Goal: Task Accomplishment & Management: Complete application form

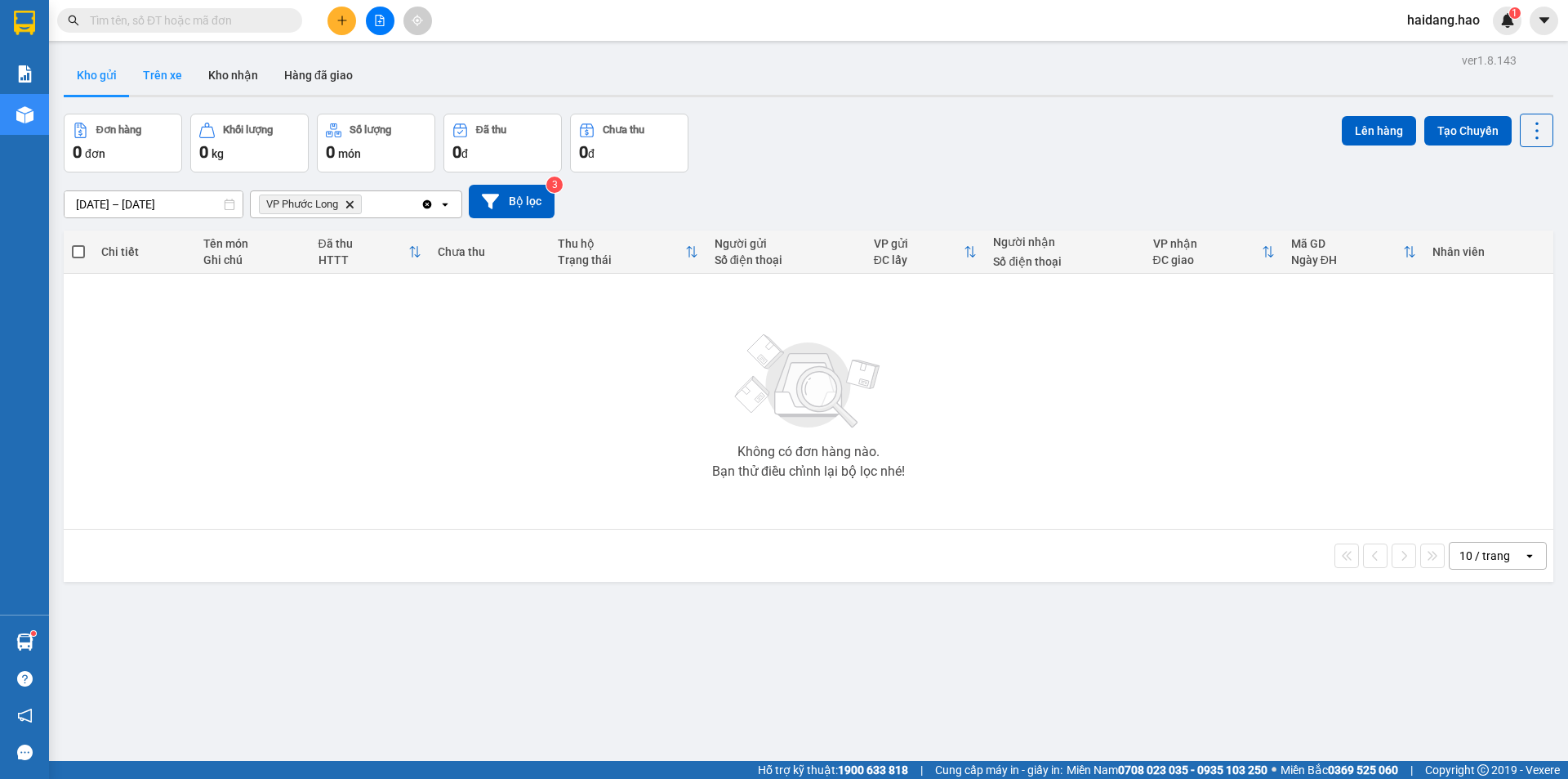
click at [150, 75] on button "Trên xe" at bounding box center [162, 75] width 65 height 39
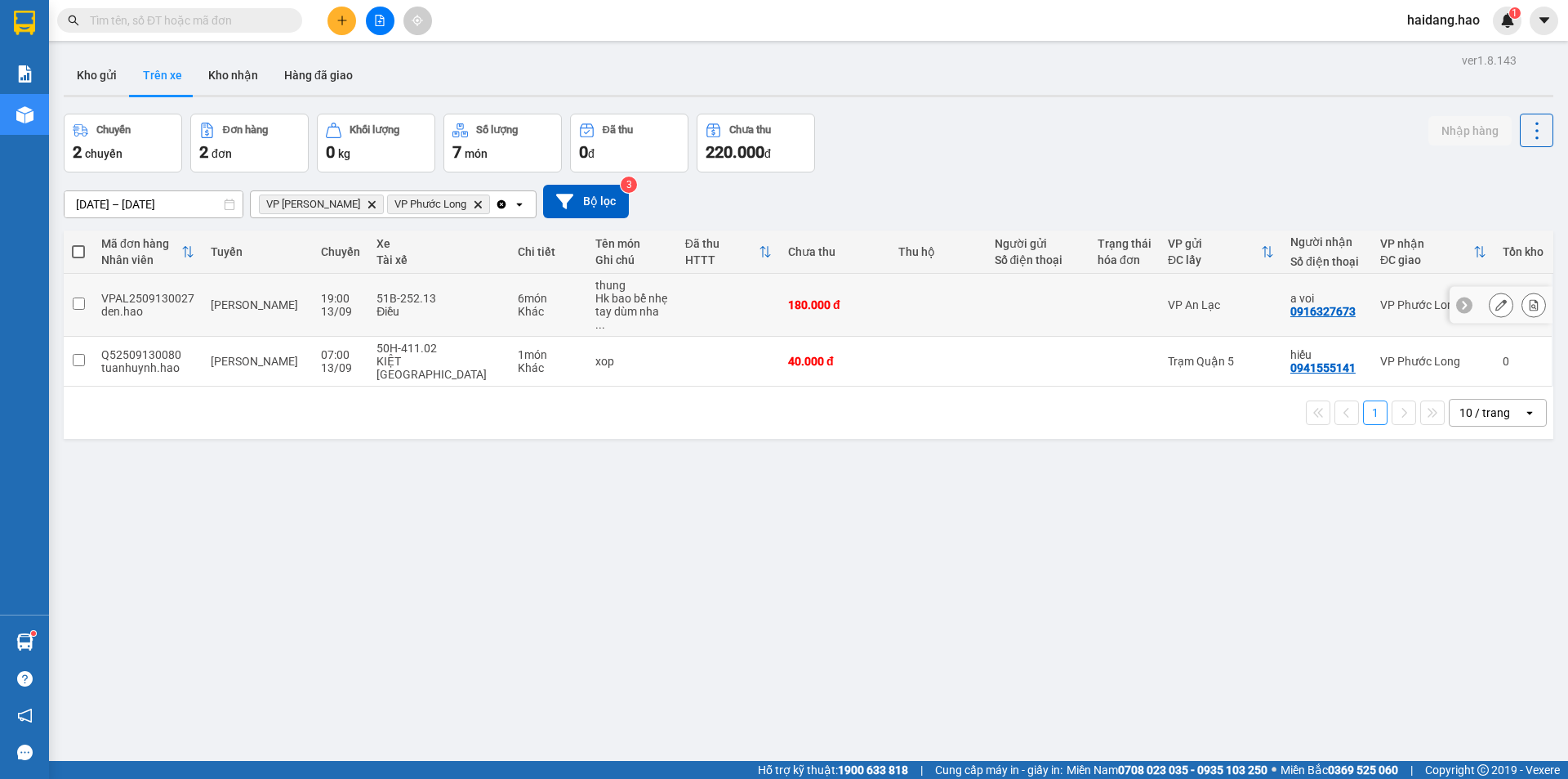
click at [1406, 299] on div "VP Phước Long" at bounding box center [1434, 305] width 107 height 13
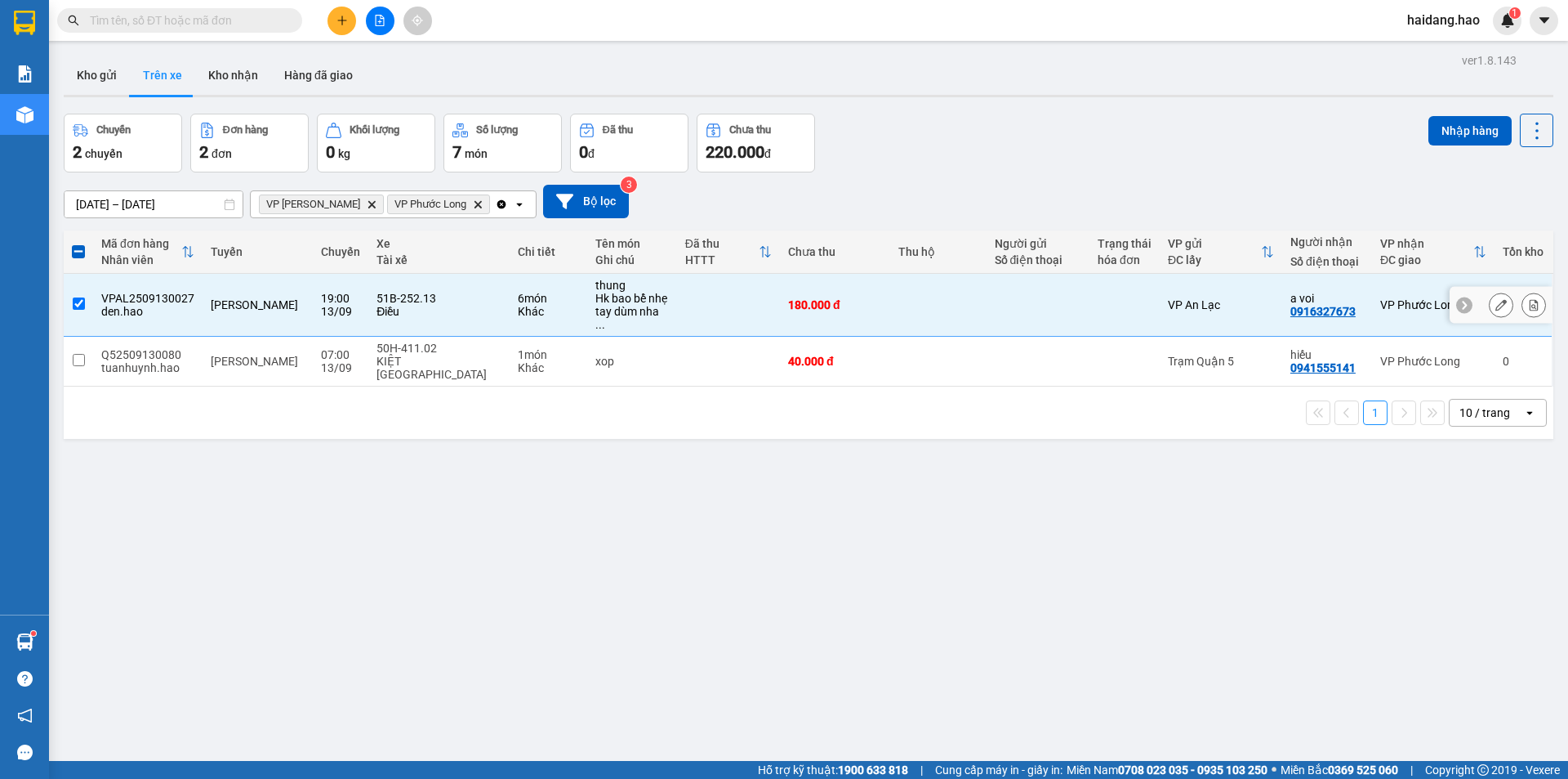
click at [1036, 299] on div at bounding box center [1038, 305] width 86 height 13
checkbox input "false"
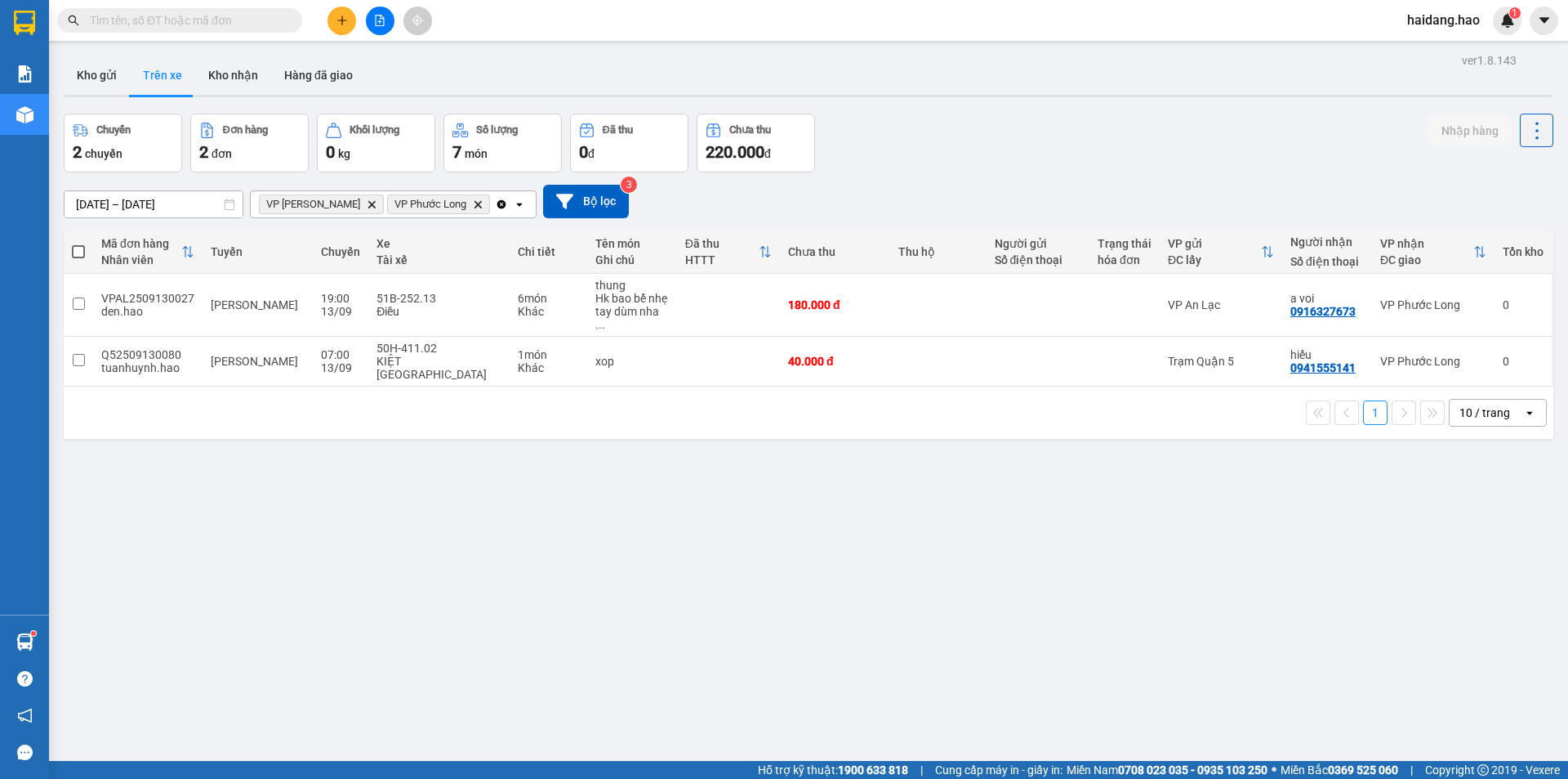
click at [1003, 527] on div "ver 1.8.143 Kho gửi Trên xe Kho nhận Hàng đã giao Chuyến 2 chuyến Đơn hàng 2 đơ…" at bounding box center [808, 438] width 1503 height 779
click at [1168, 496] on div "ver 1.8.143 Kho gửi Trên xe Kho nhận Hàng đã giao Chuyến 2 chuyến Đơn hàng 2 đơ…" at bounding box center [808, 438] width 1503 height 779
click at [332, 17] on button at bounding box center [341, 20] width 29 height 29
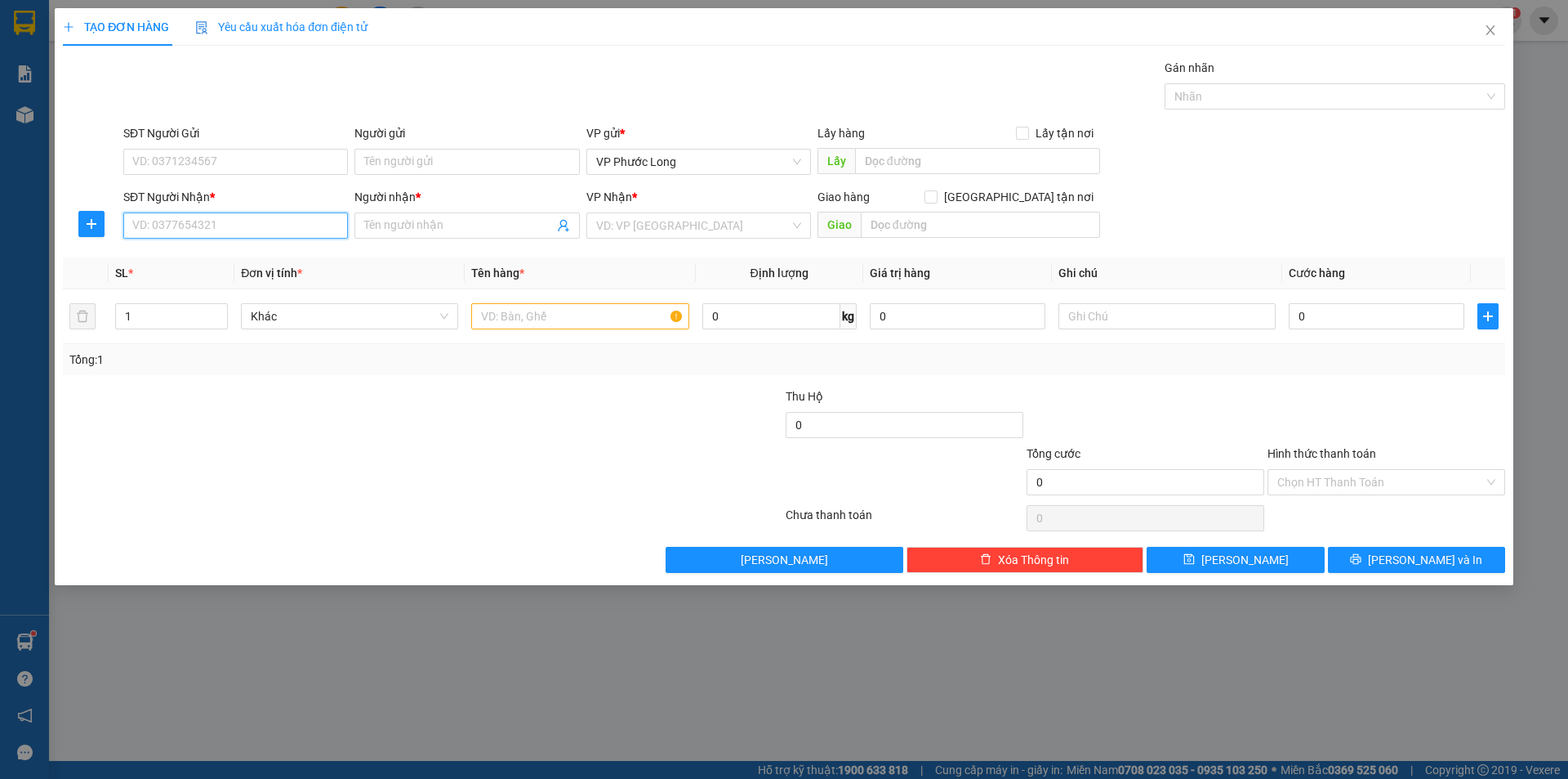
click at [246, 223] on input "SĐT Người Nhận *" at bounding box center [235, 225] width 224 height 26
click at [224, 260] on div "0966898016 - [PERSON_NAME]" at bounding box center [236, 258] width 205 height 18
type input "0966898016"
type input "HOÀNG YẾN"
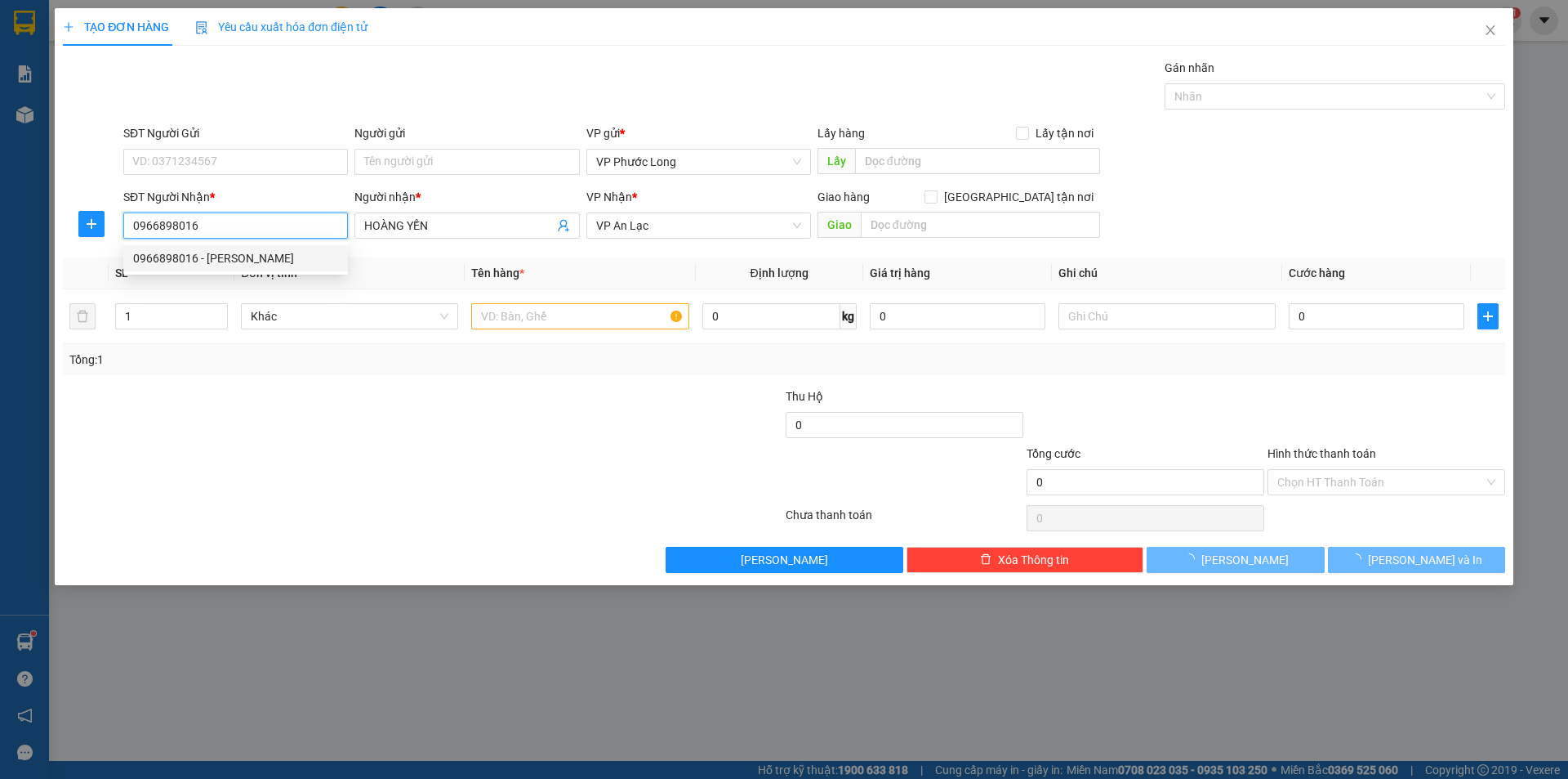
type input "60.000"
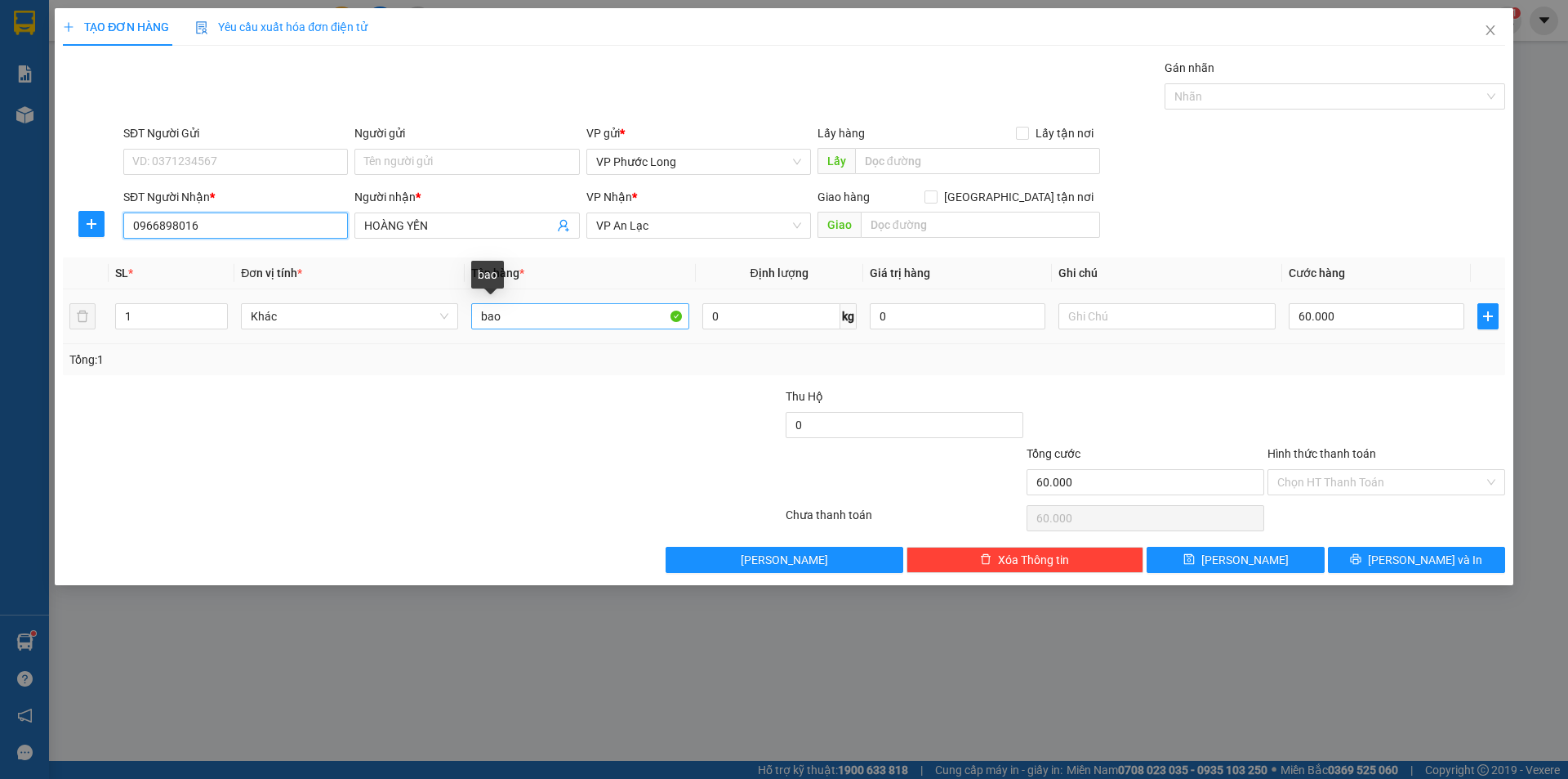
type input "0966898016"
click at [540, 321] on input "bao" at bounding box center [580, 316] width 217 height 26
type input "b"
type input "BỌC"
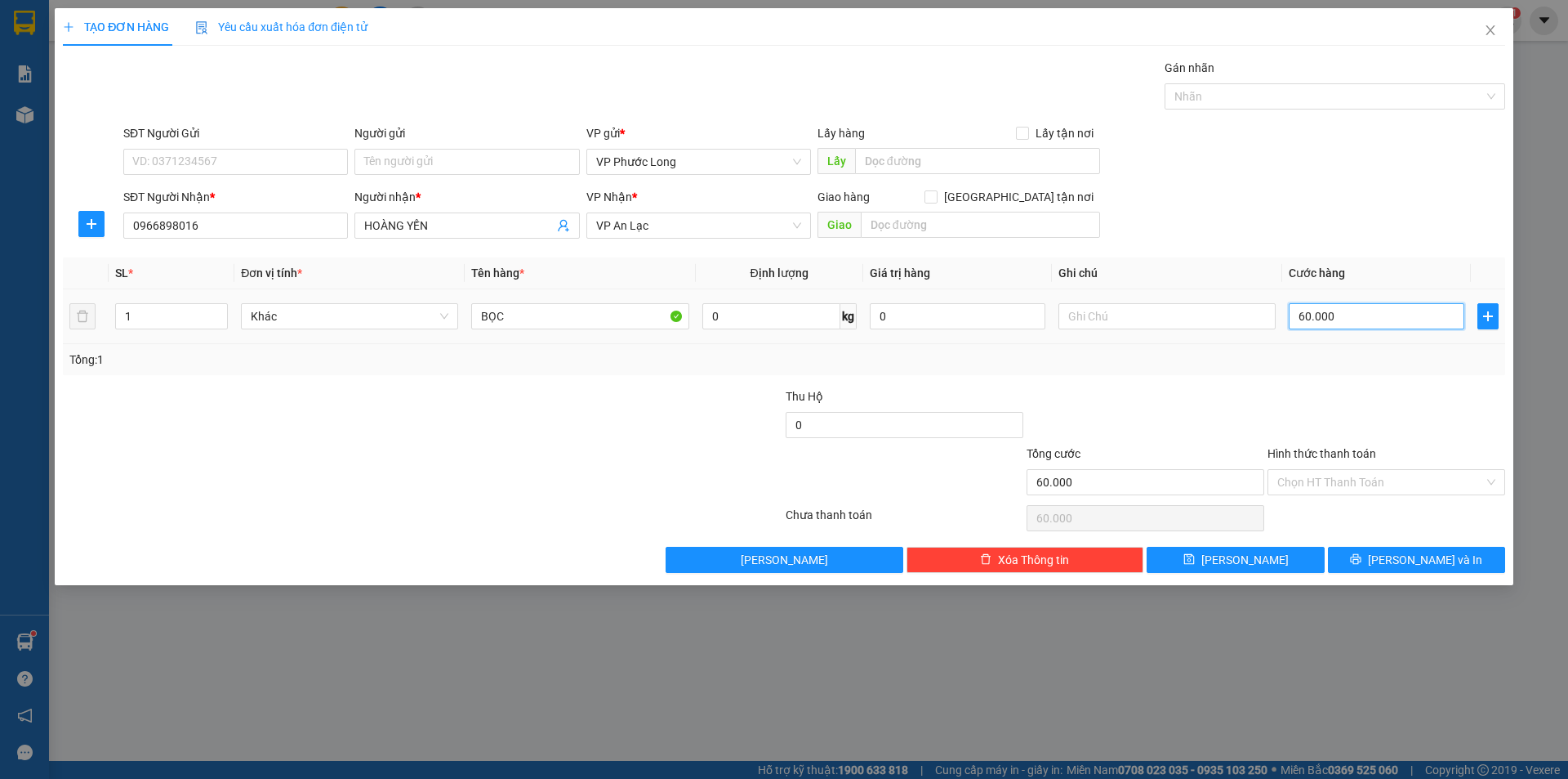
click at [1358, 321] on input "60.000" at bounding box center [1376, 316] width 175 height 26
type input "0"
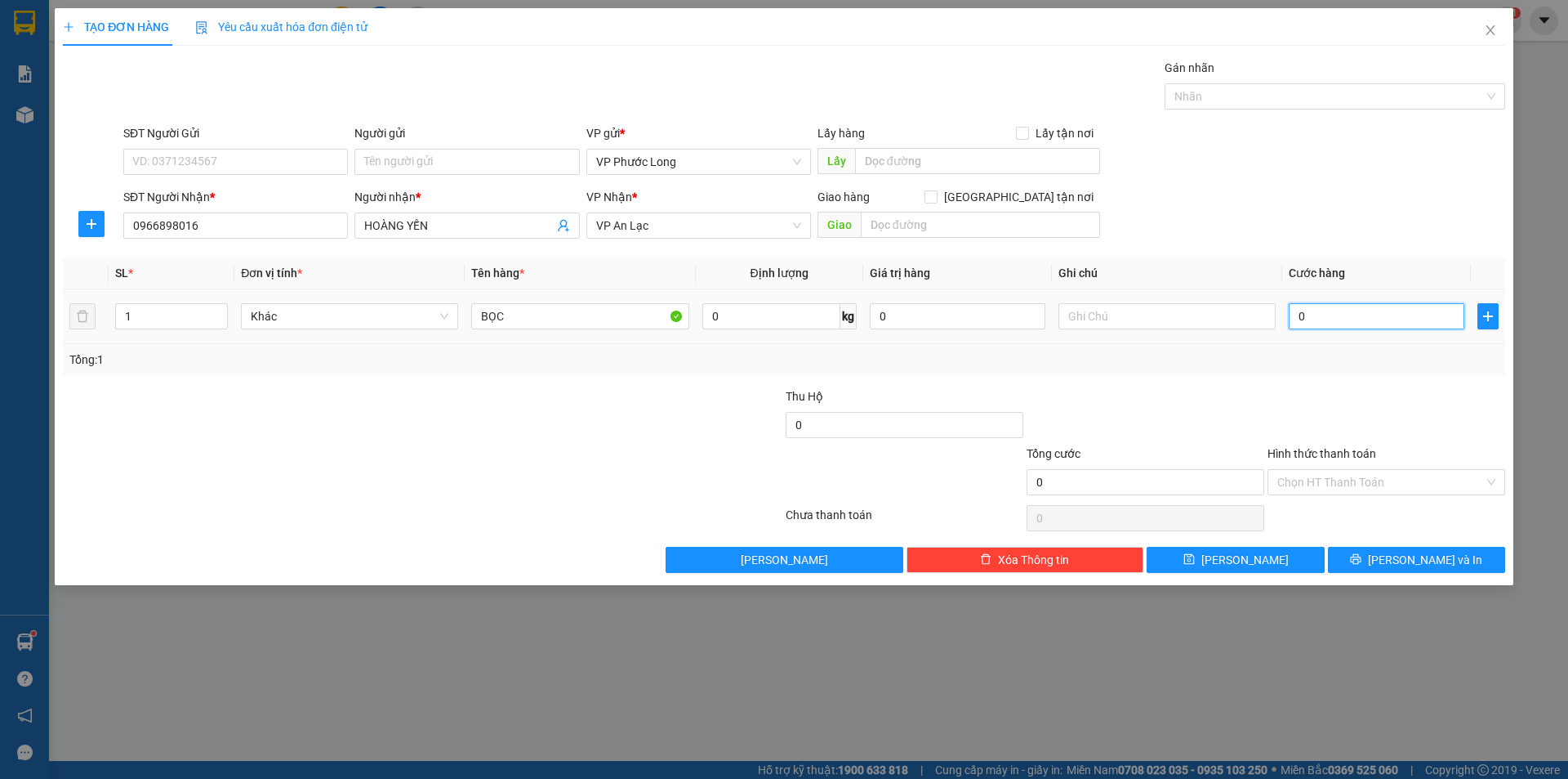
type input "4"
type input "004"
type input "40"
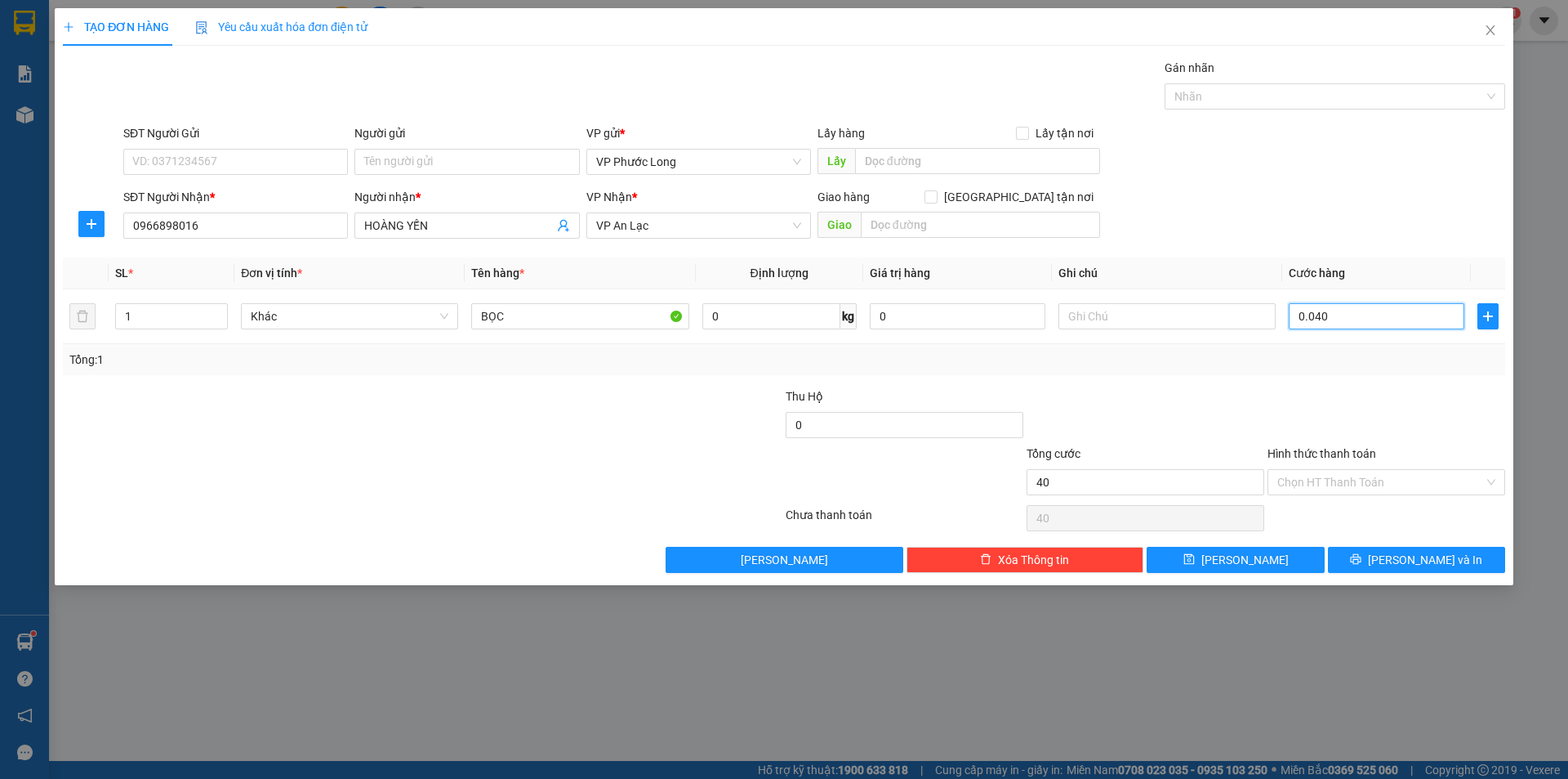
type input "0.040"
type input "40.000"
click at [1333, 382] on div "Transit Pickup Surcharge Ids Transit Deliver Surcharge Ids Transit Deliver Surc…" at bounding box center [784, 315] width 1442 height 514
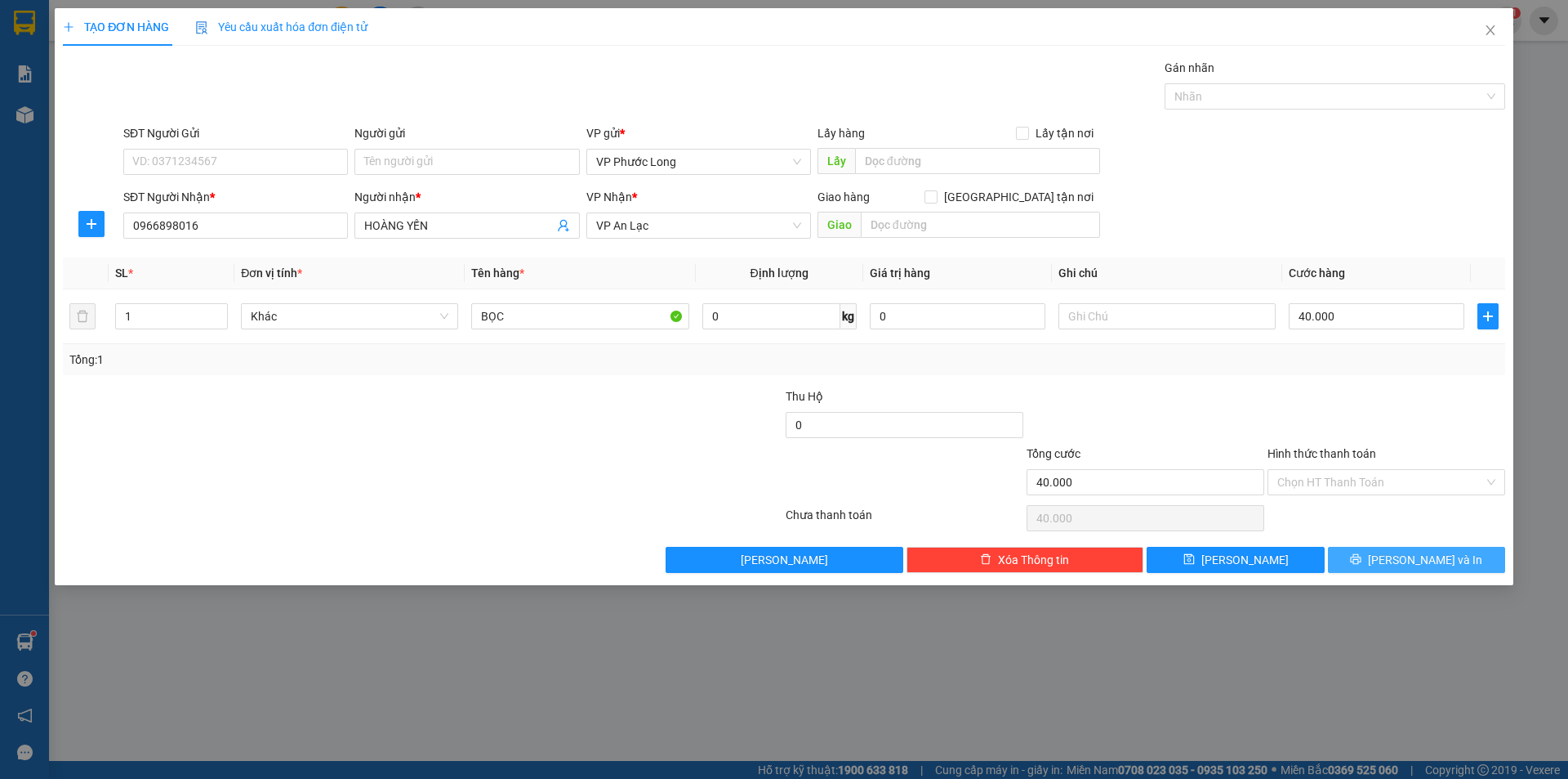
click at [1420, 567] on span "[PERSON_NAME] và In" at bounding box center [1425, 560] width 114 height 18
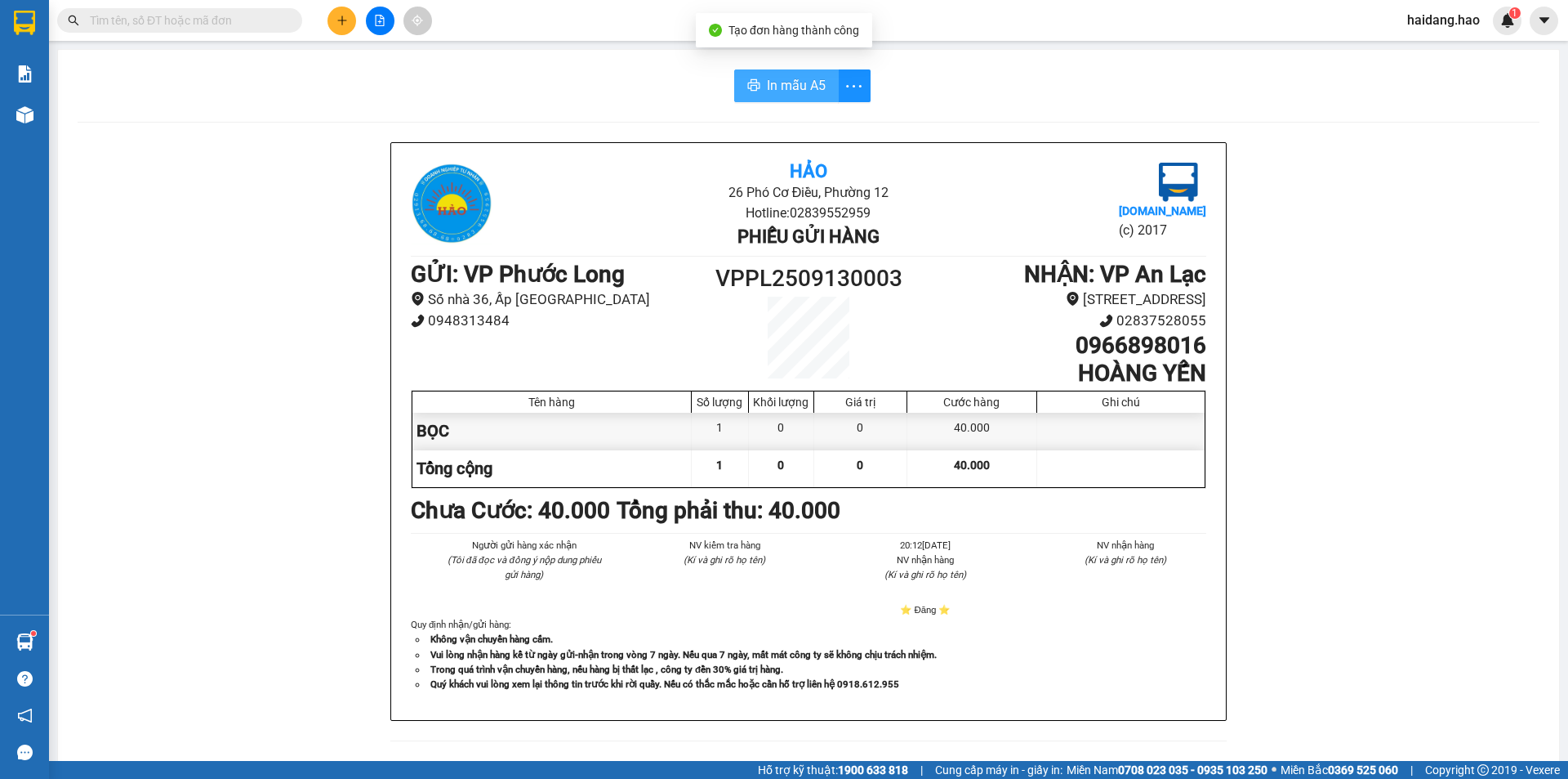
click at [787, 88] on span "In mẫu A5" at bounding box center [796, 85] width 58 height 20
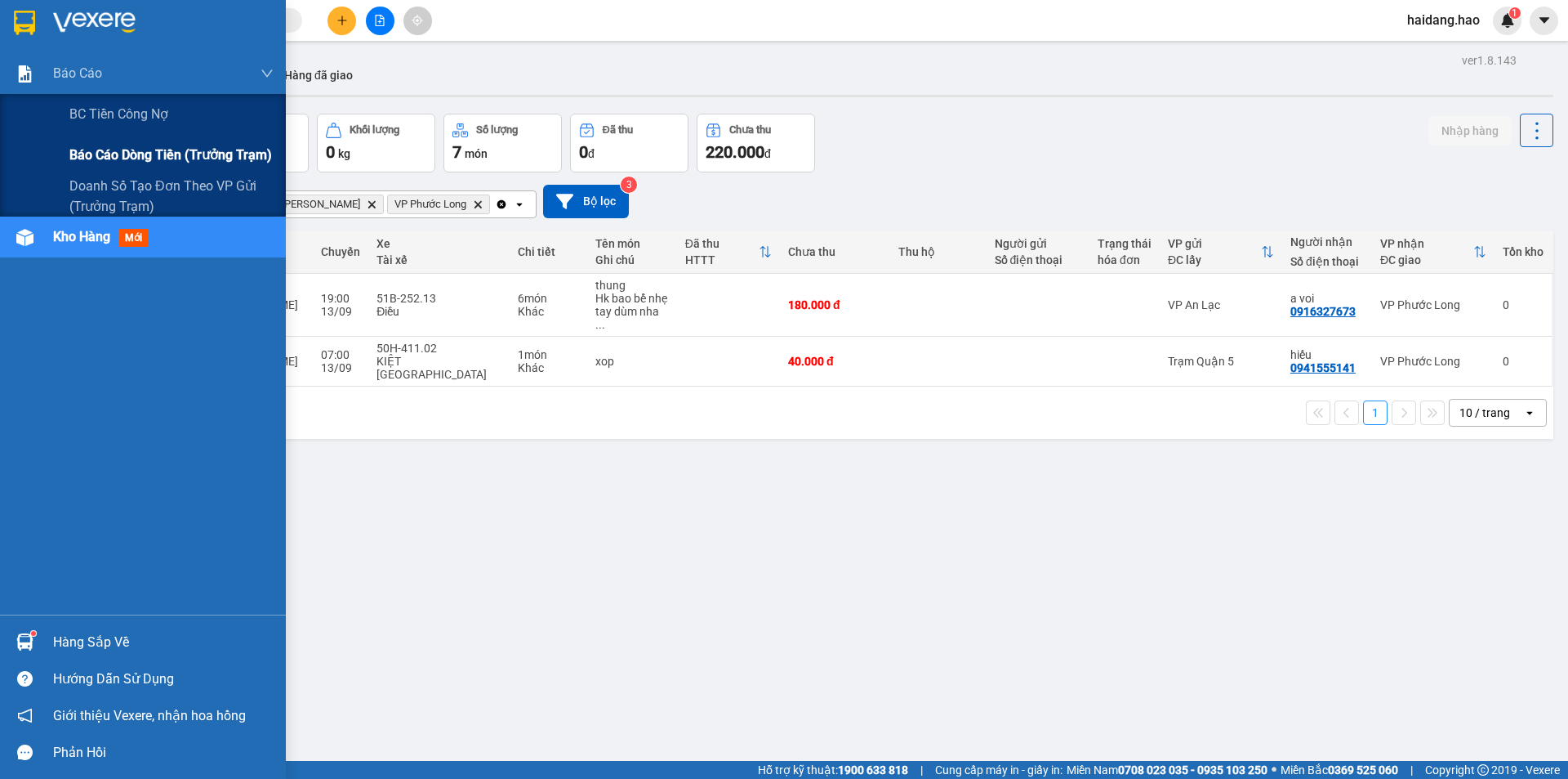
click at [141, 155] on span "Báo cáo dòng tiền (trưởng trạm)" at bounding box center [171, 155] width 203 height 20
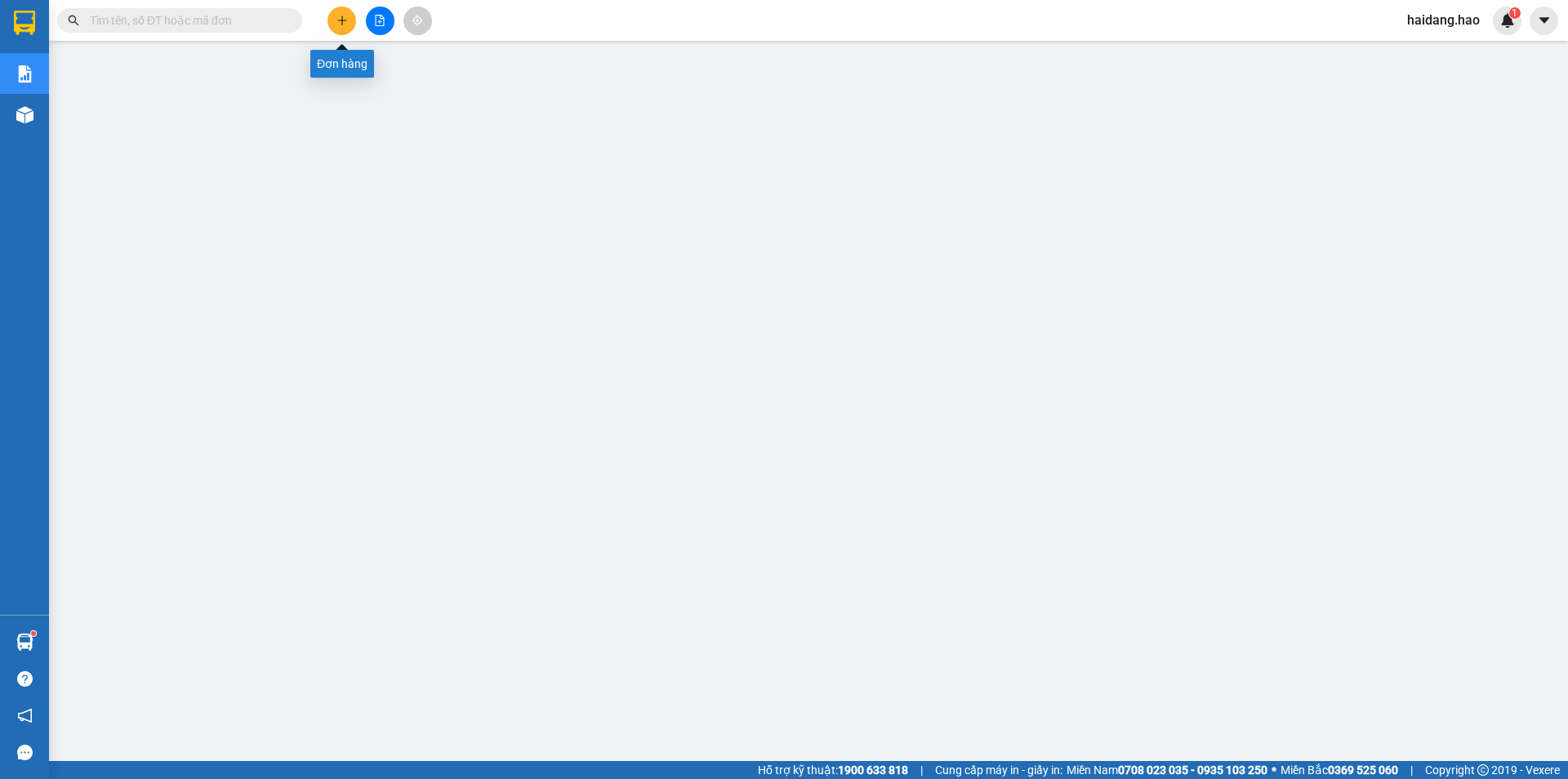
click at [345, 24] on icon "plus" at bounding box center [341, 20] width 11 height 11
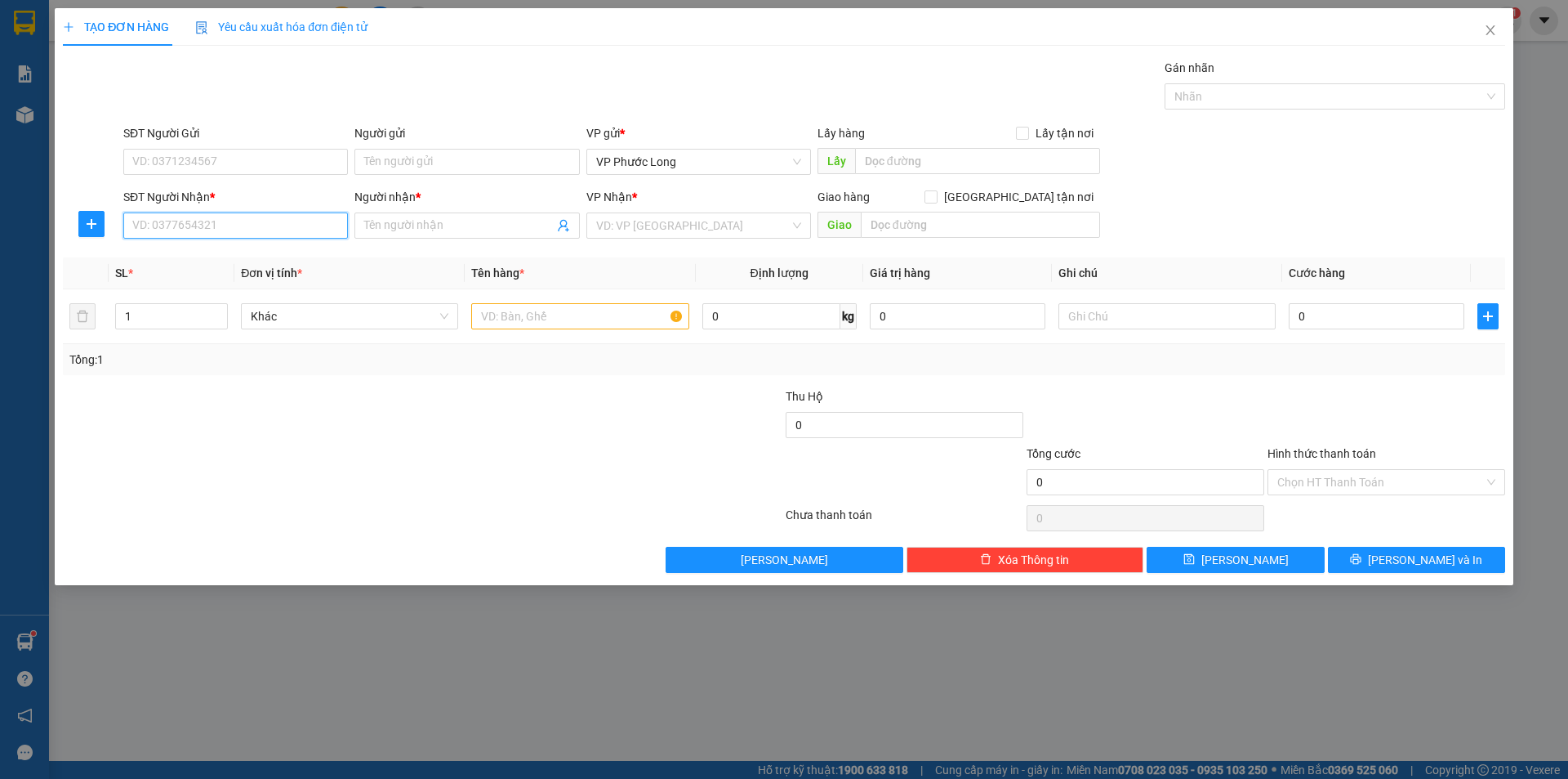
click at [282, 226] on input "SĐT Người Nhận *" at bounding box center [235, 225] width 224 height 26
click at [296, 259] on div "0902617471 - [PERSON_NAME]" at bounding box center [236, 258] width 205 height 18
type input "0902617471"
type input "[PERSON_NAME]"
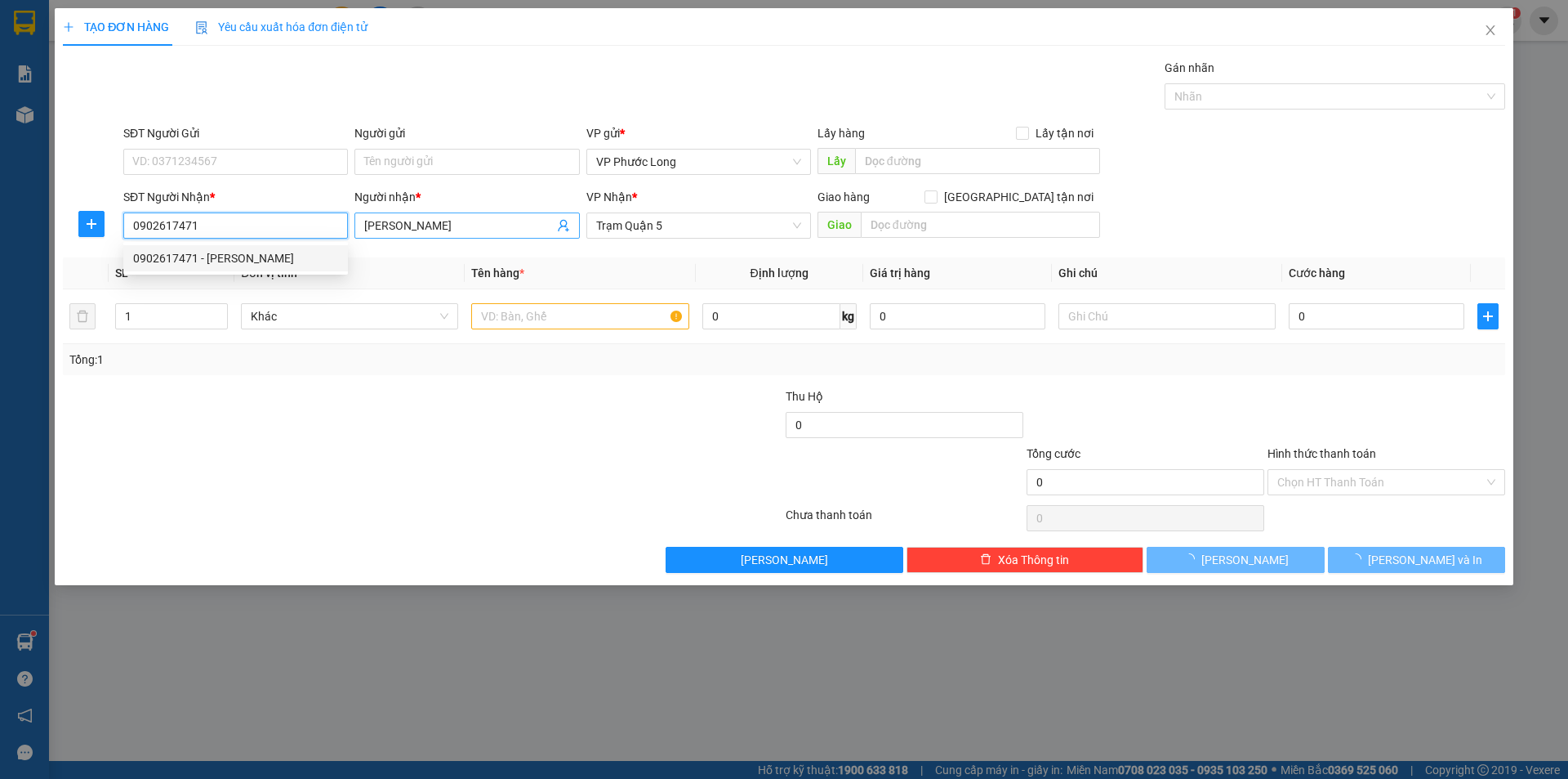
type input "70.000"
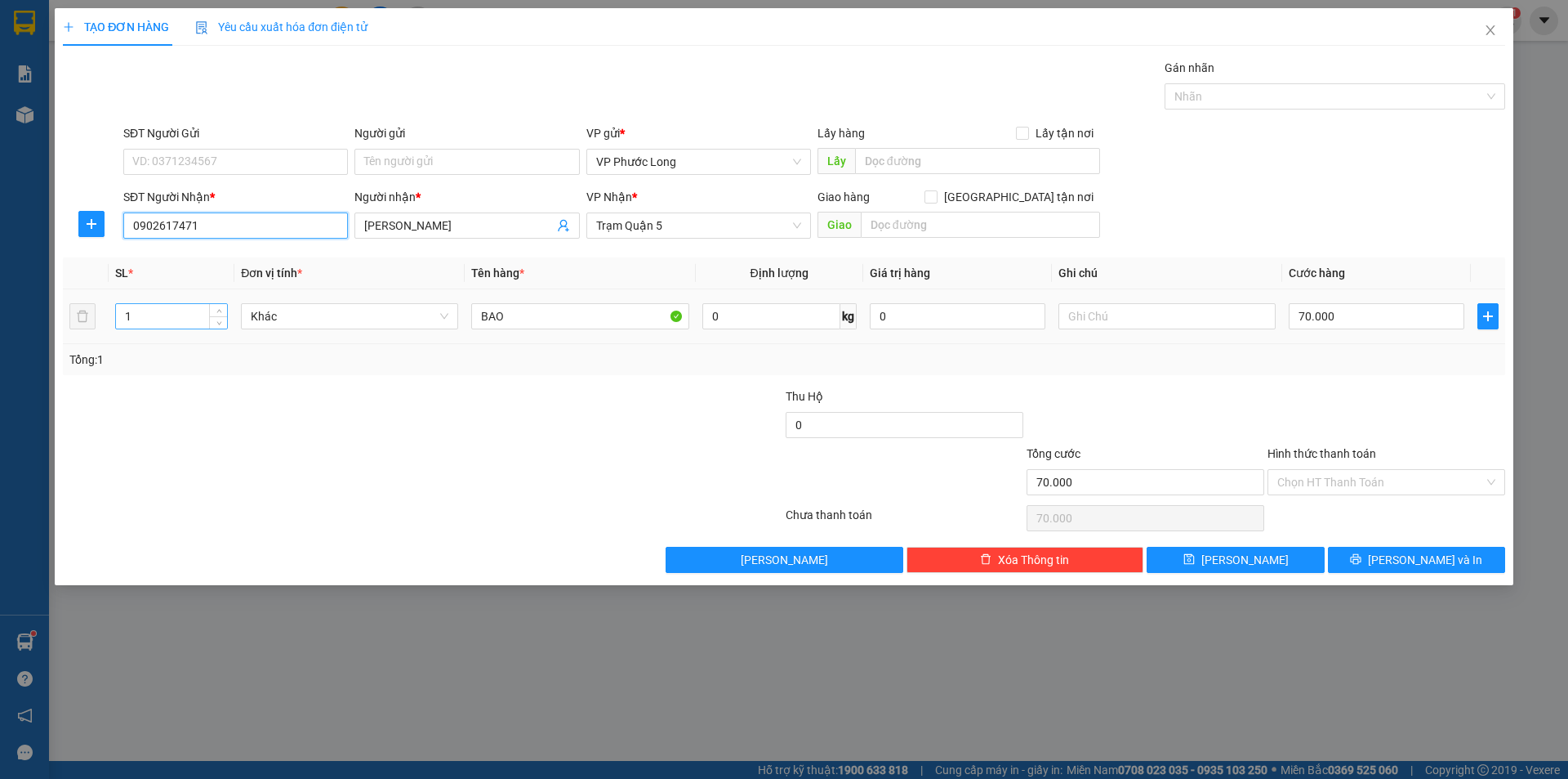
type input "0902617471"
click at [155, 308] on input "1" at bounding box center [171, 316] width 111 height 24
type input "3"
click at [1356, 313] on input "70.000" at bounding box center [1376, 316] width 175 height 26
type input "0"
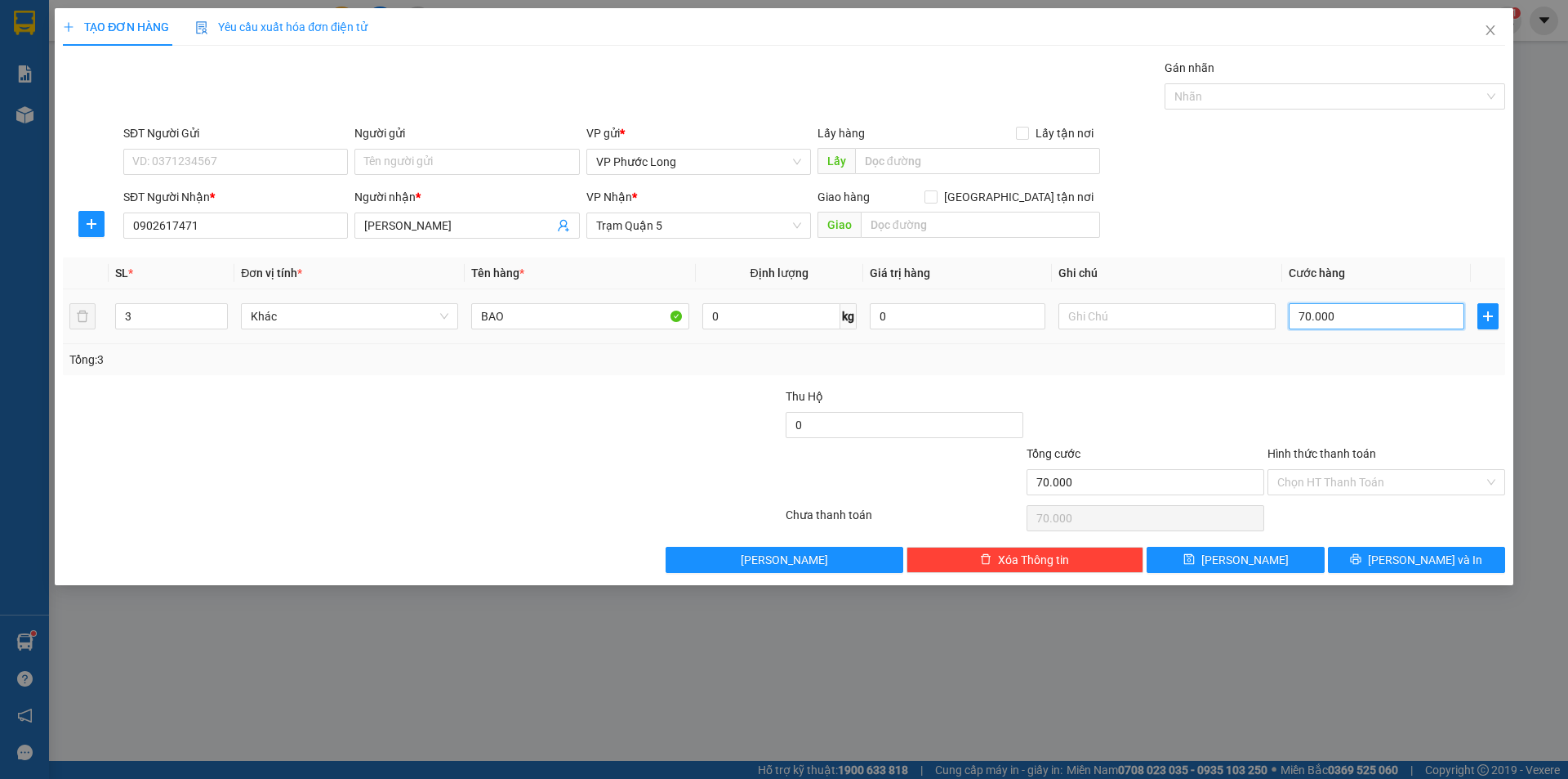
type input "0"
type input "2"
type input "002"
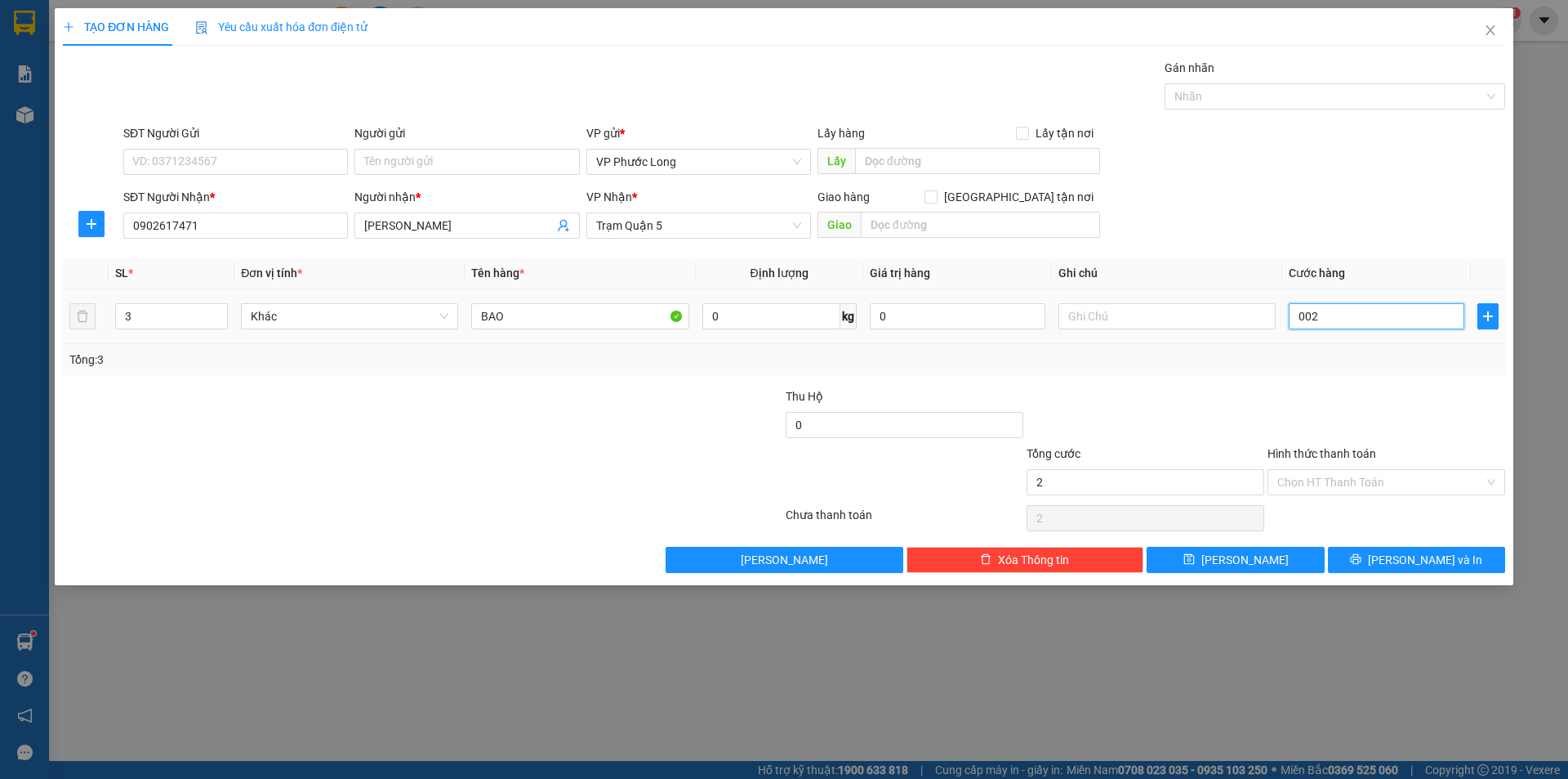
type input "20"
type input "00.200"
type input "200"
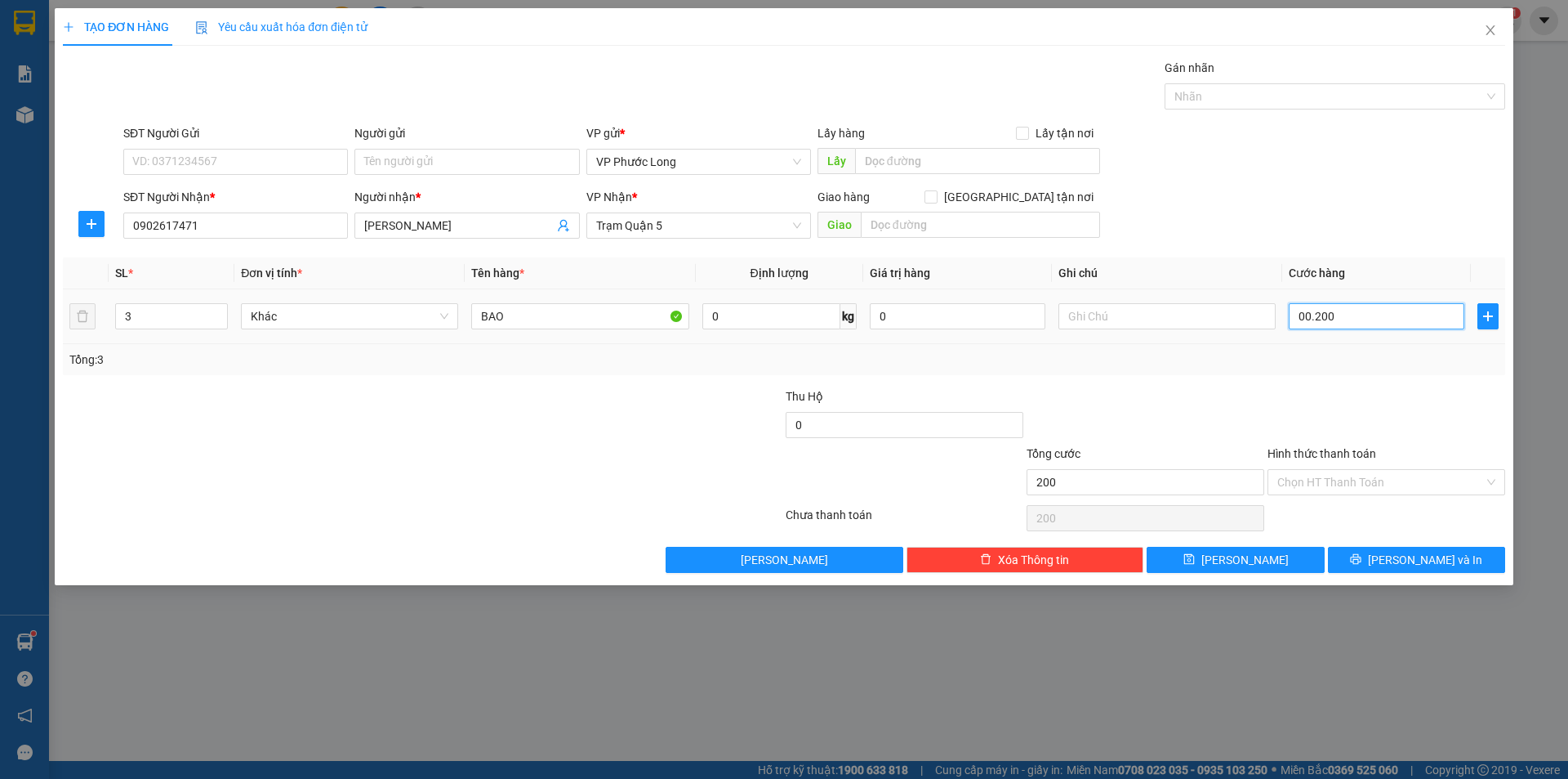
type input "0.002.000"
type input "2.000"
type input "200"
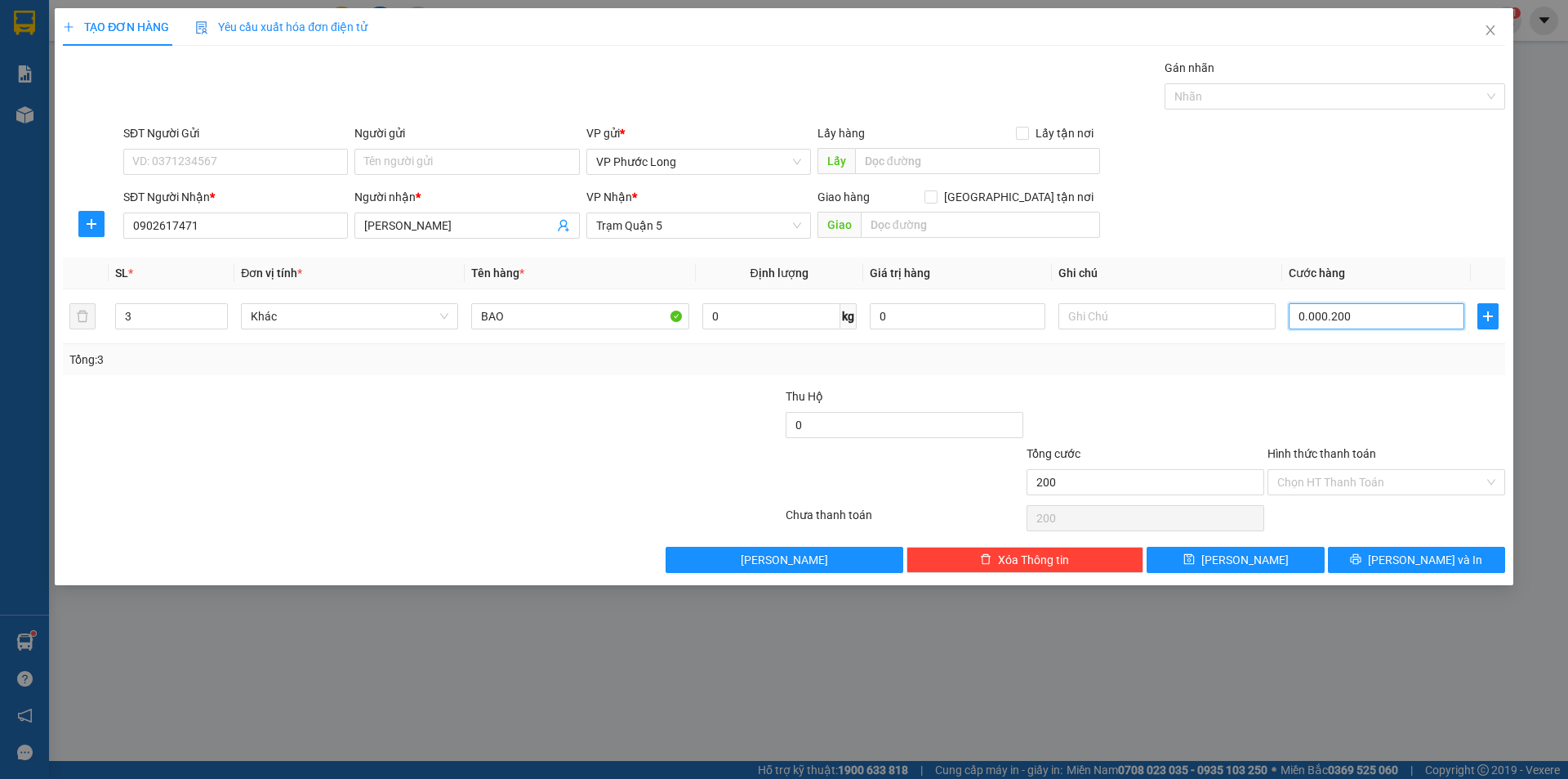
type input "00.200"
type input "200.000"
click at [1288, 362] on div "Tổng: 3" at bounding box center [784, 359] width 1429 height 18
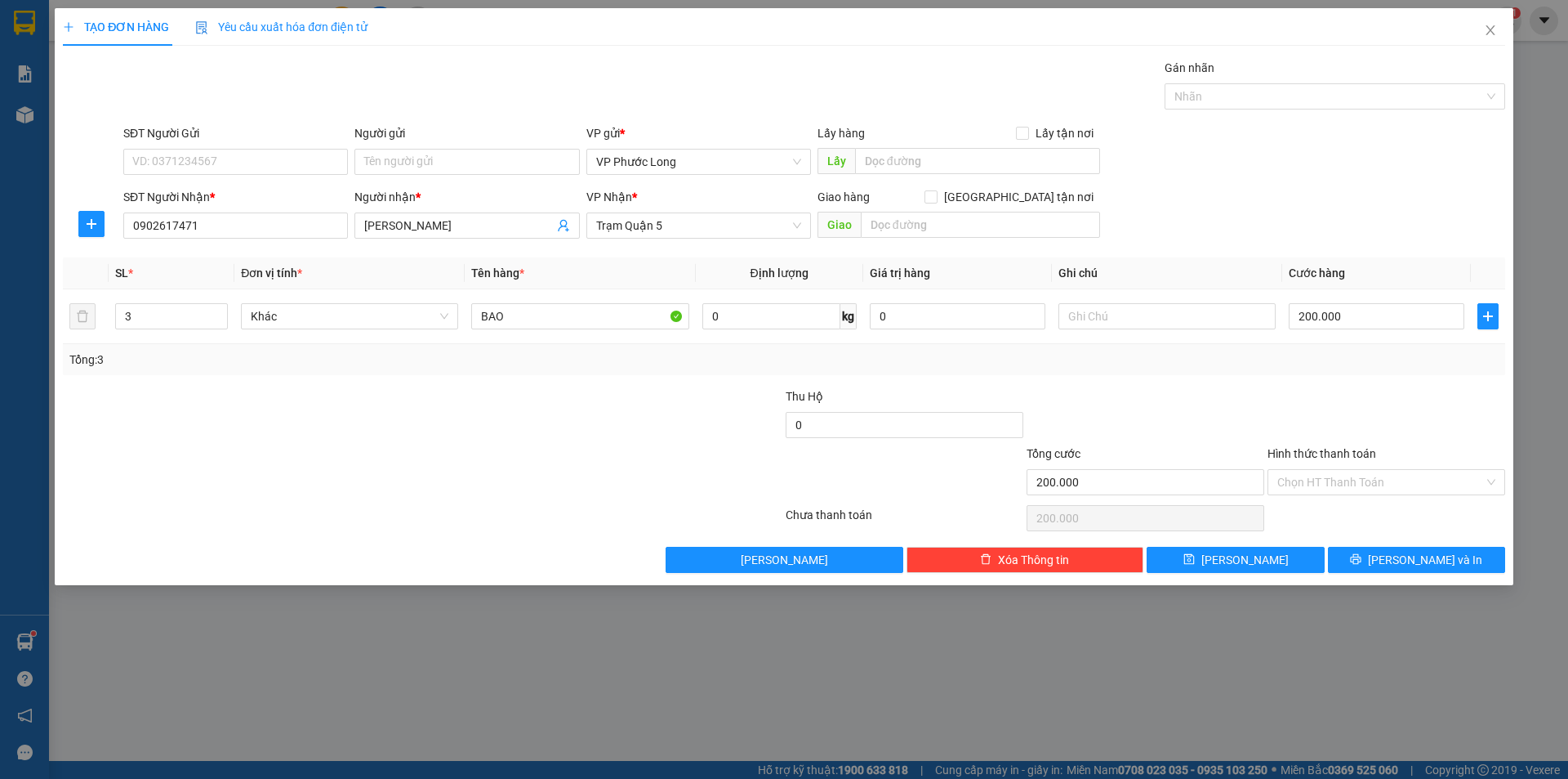
click at [1324, 456] on label "Hình thức thanh toán" at bounding box center [1322, 453] width 108 height 13
click at [1324, 470] on input "Hình thức thanh toán" at bounding box center [1380, 482] width 207 height 24
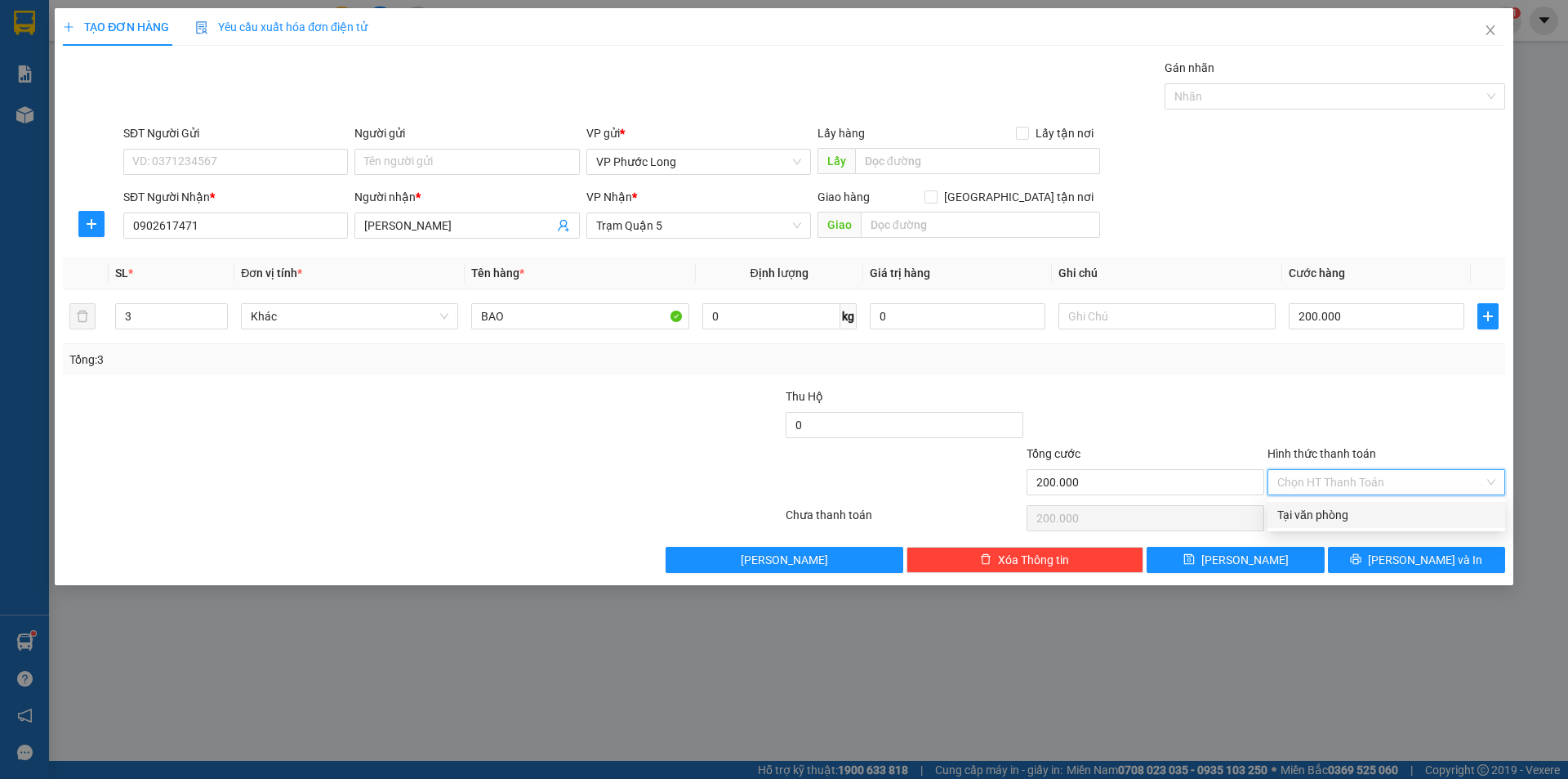
click at [1317, 515] on div "Tại văn phòng" at bounding box center [1386, 514] width 218 height 18
type input "0"
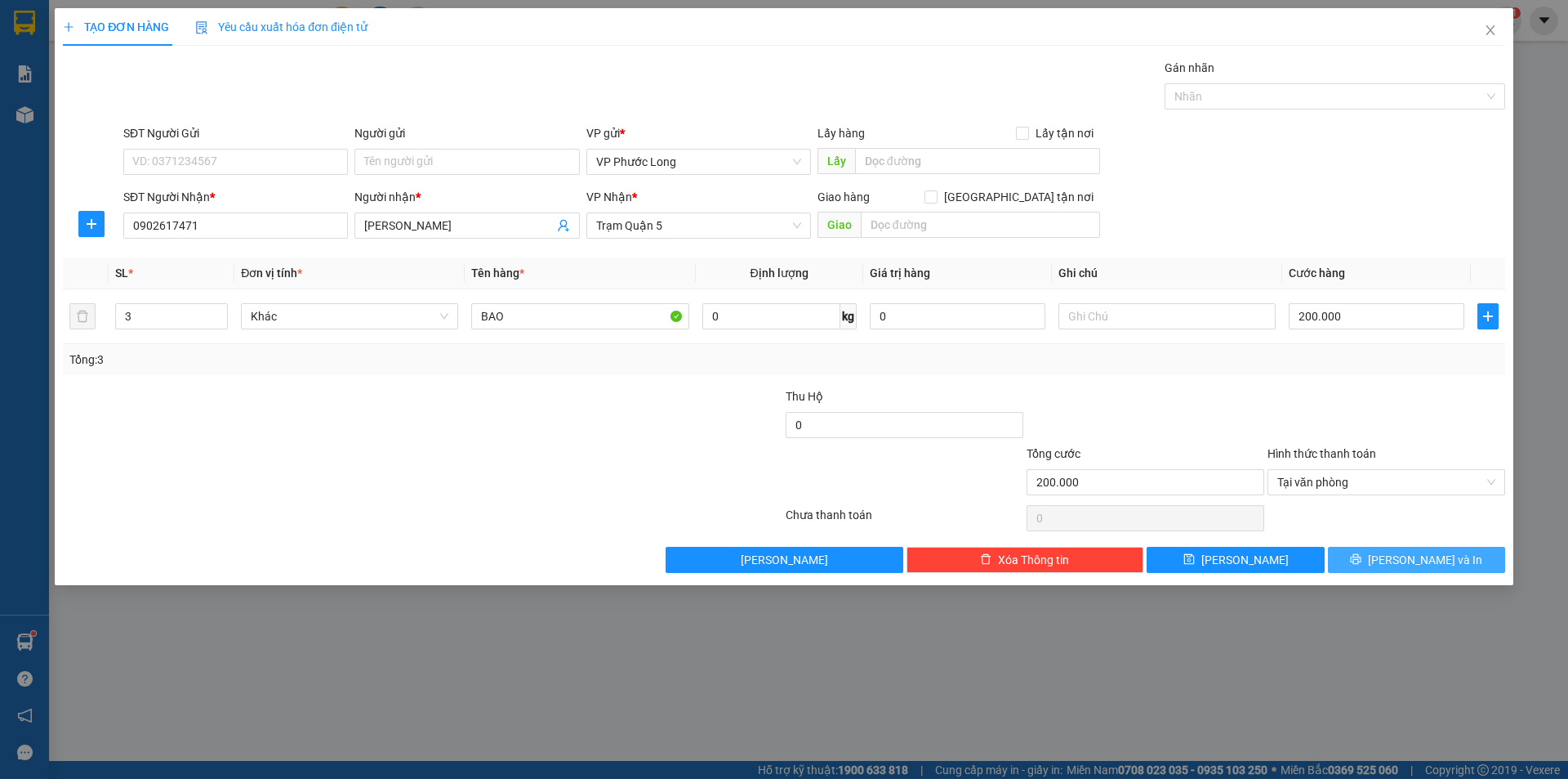
click at [1362, 562] on icon "printer" at bounding box center [1357, 559] width 10 height 10
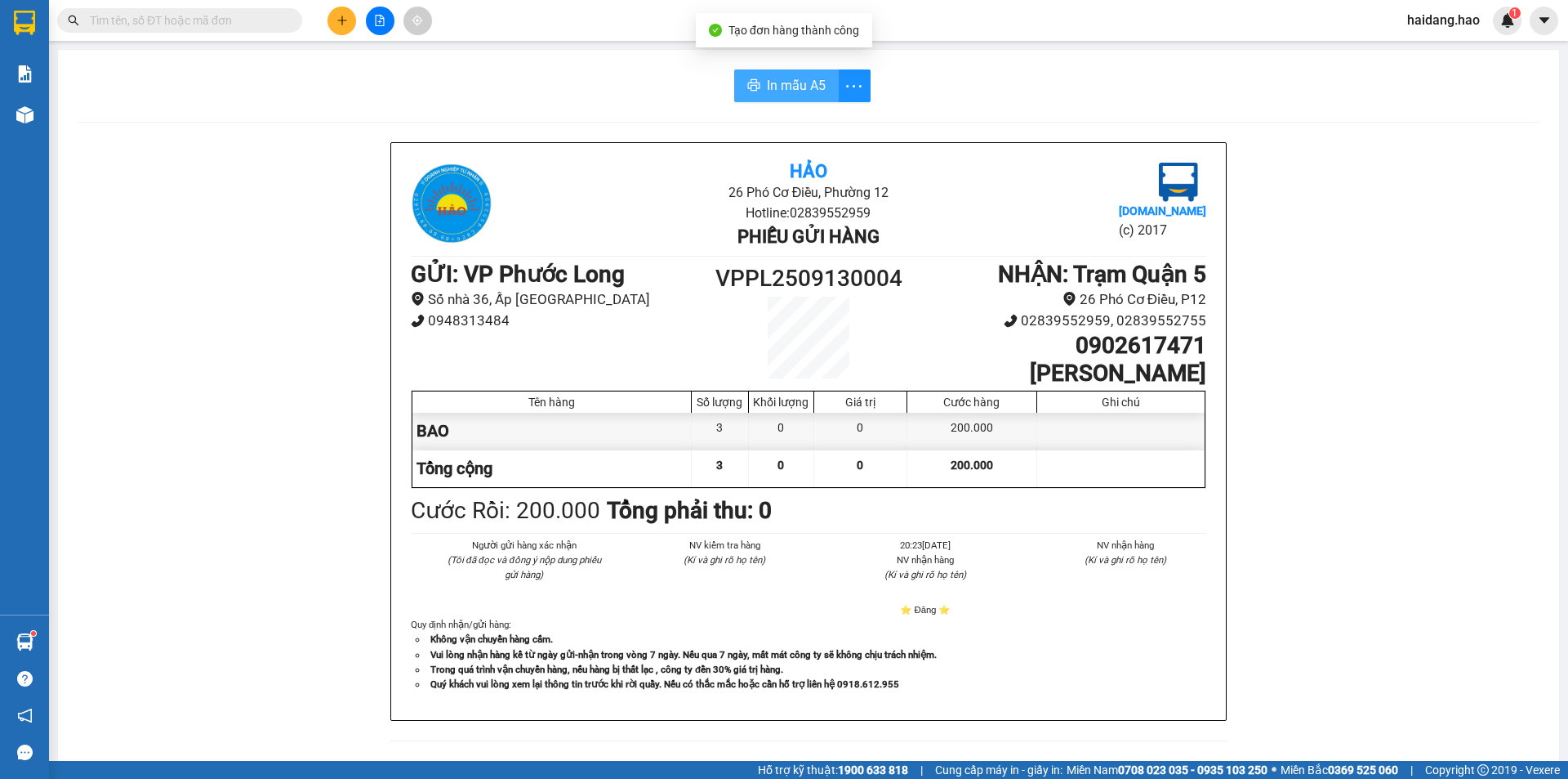
click at [799, 86] on span "In mẫu A5" at bounding box center [796, 85] width 58 height 20
click at [781, 96] on button "In mẫu A5" at bounding box center [787, 86] width 105 height 32
